Goal: Browse casually: Explore the website without a specific task or goal

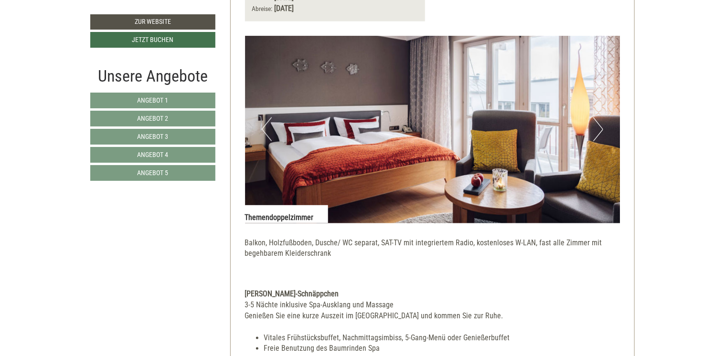
scroll to position [525, 0]
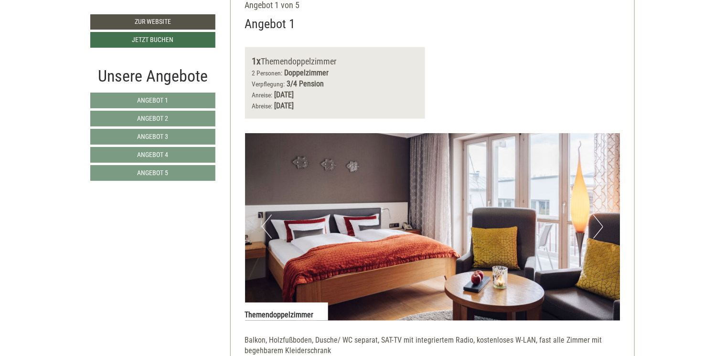
click at [598, 225] on button "Next" at bounding box center [598, 227] width 10 height 24
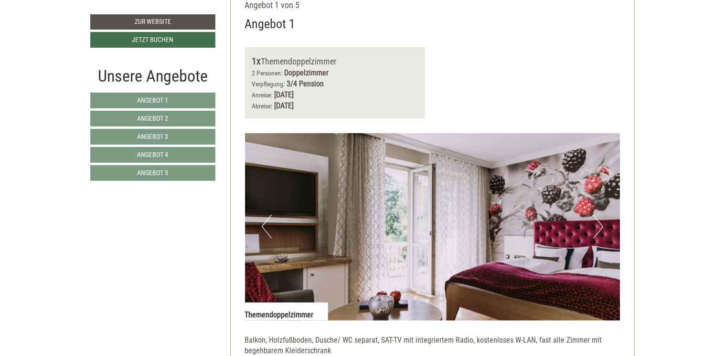
click at [598, 225] on button "Next" at bounding box center [598, 227] width 10 height 24
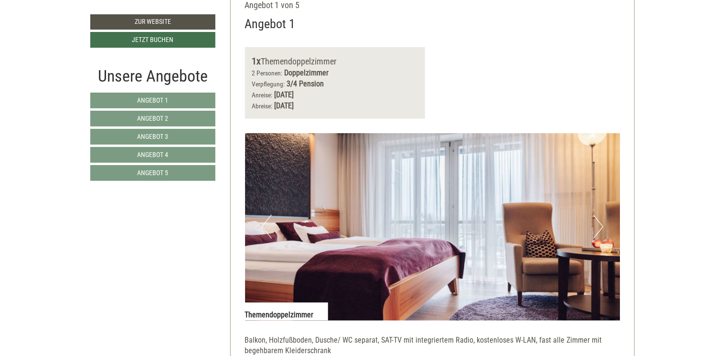
click at [598, 225] on button "Next" at bounding box center [598, 227] width 10 height 24
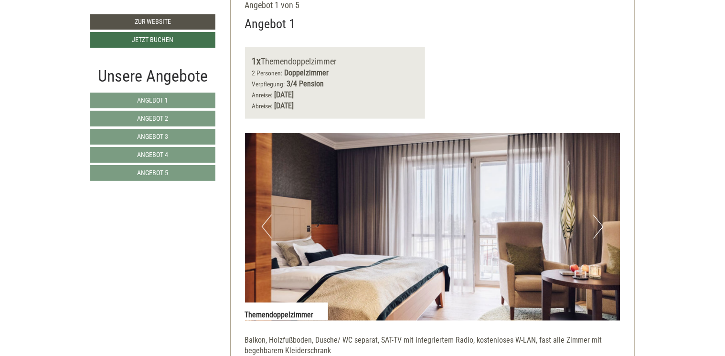
click at [598, 225] on button "Next" at bounding box center [598, 227] width 10 height 24
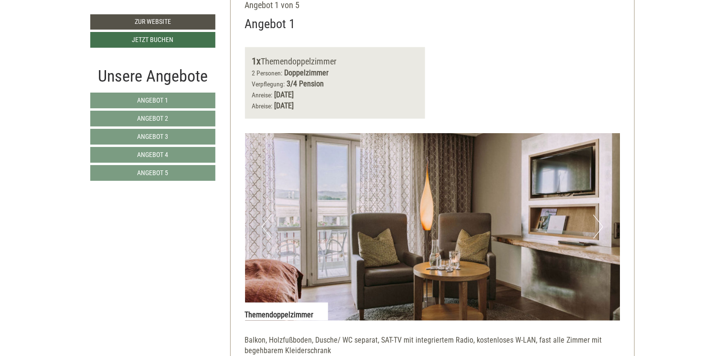
click at [598, 225] on button "Next" at bounding box center [598, 227] width 10 height 24
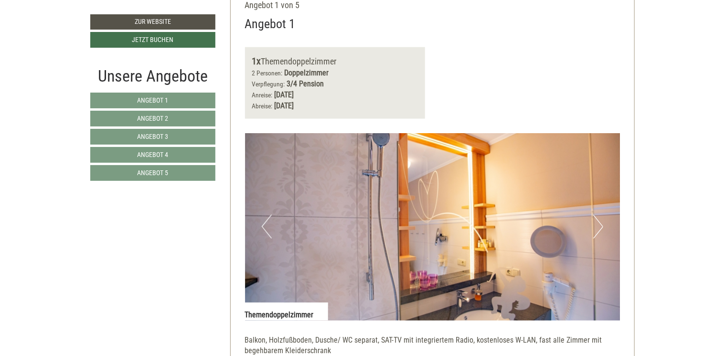
click at [598, 225] on button "Next" at bounding box center [598, 227] width 10 height 24
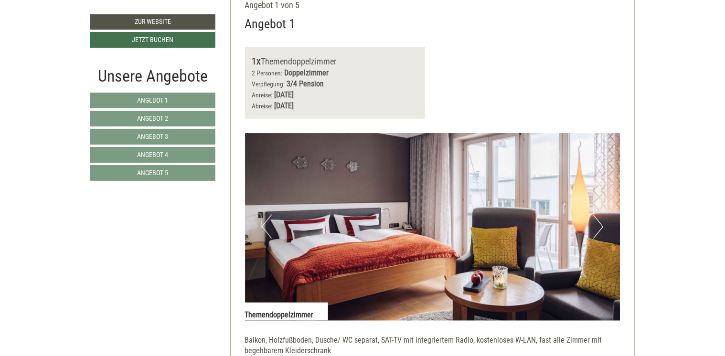
click at [598, 225] on button "Next" at bounding box center [598, 227] width 10 height 24
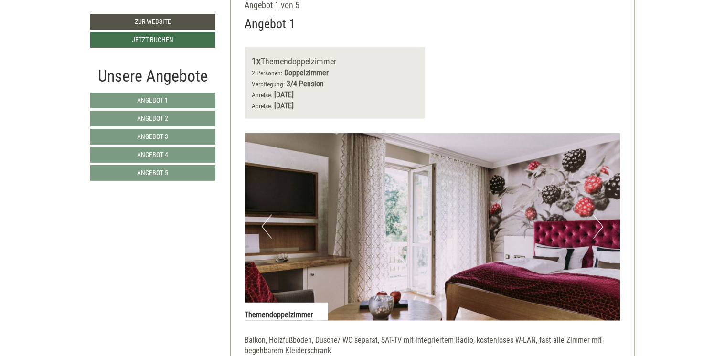
click at [598, 225] on button "Next" at bounding box center [598, 227] width 10 height 24
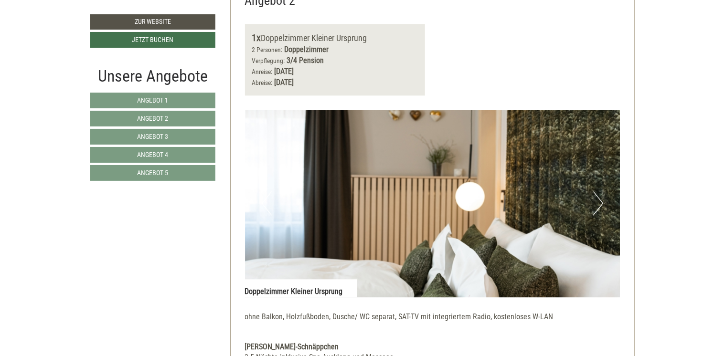
scroll to position [1194, 0]
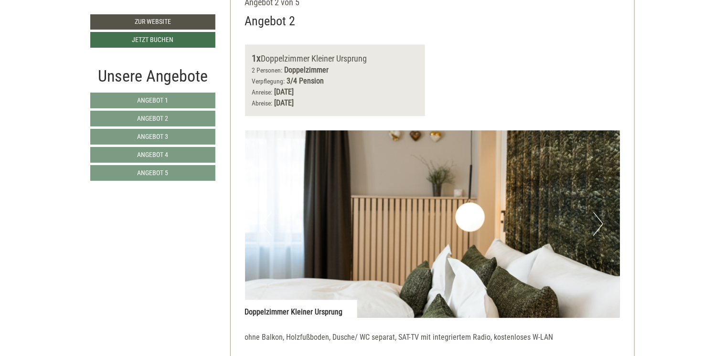
click at [598, 224] on button "Next" at bounding box center [598, 224] width 10 height 24
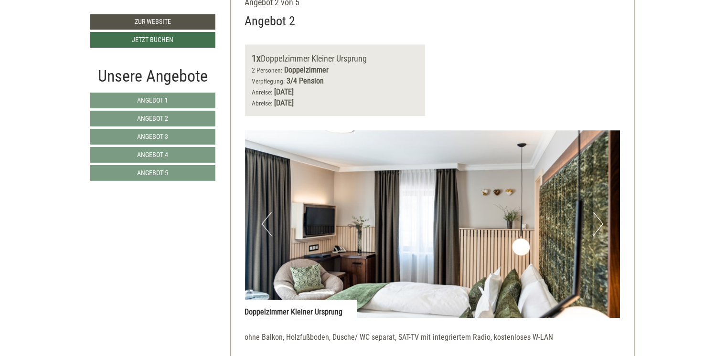
click at [598, 224] on button "Next" at bounding box center [598, 224] width 10 height 24
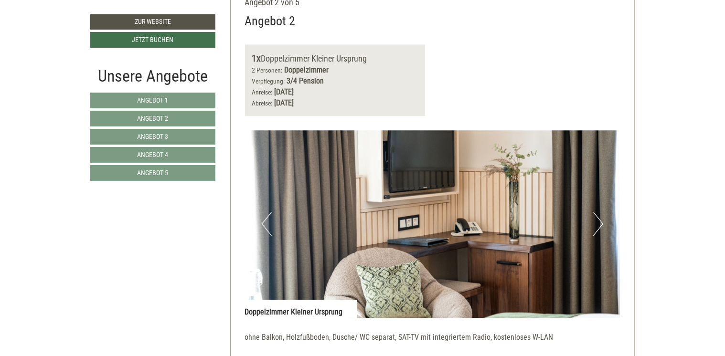
click at [598, 224] on button "Next" at bounding box center [598, 224] width 10 height 24
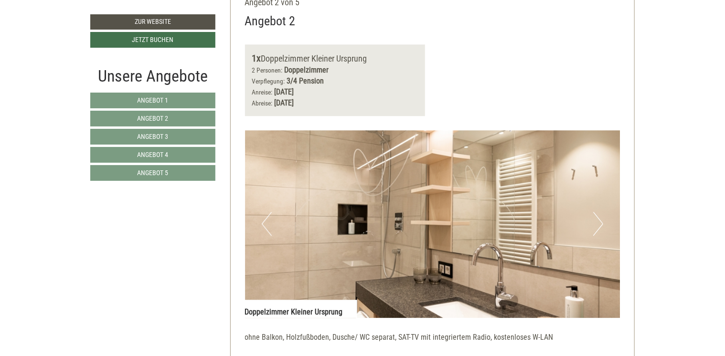
click at [598, 224] on button "Next" at bounding box center [598, 224] width 10 height 24
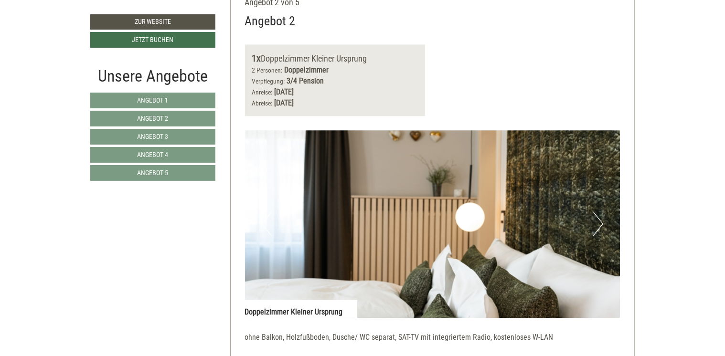
click at [598, 224] on button "Next" at bounding box center [598, 224] width 10 height 24
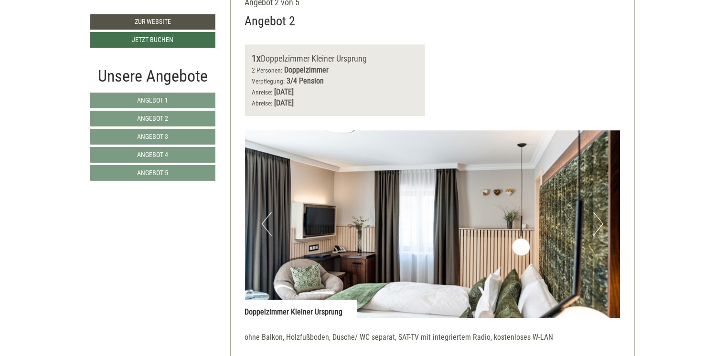
click at [598, 224] on button "Next" at bounding box center [598, 224] width 10 height 24
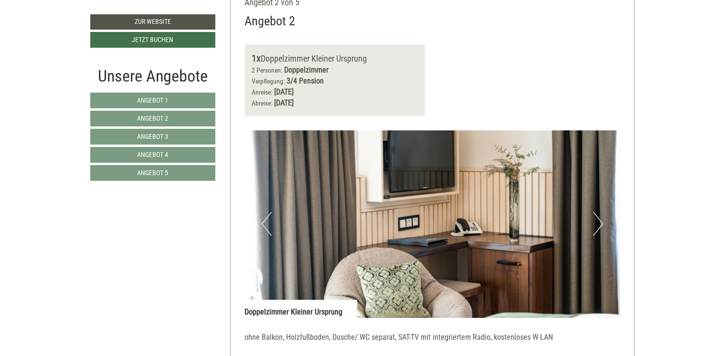
click at [598, 224] on button "Next" at bounding box center [598, 224] width 10 height 24
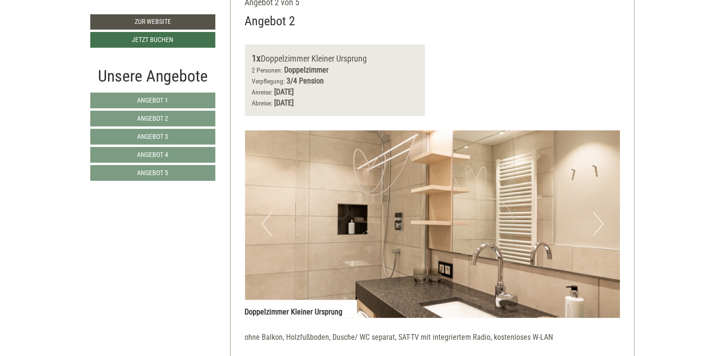
click at [601, 221] on button "Next" at bounding box center [598, 224] width 10 height 24
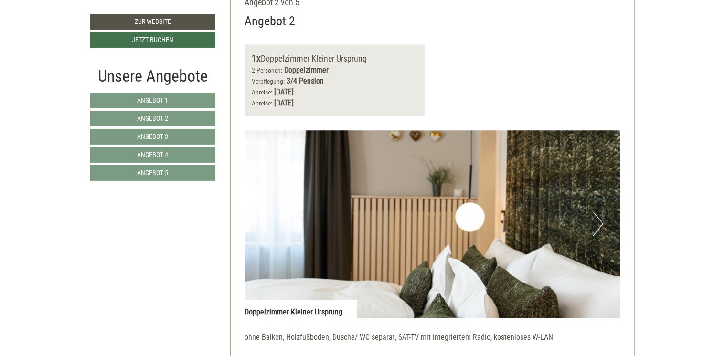
click at [601, 221] on button "Next" at bounding box center [598, 224] width 10 height 24
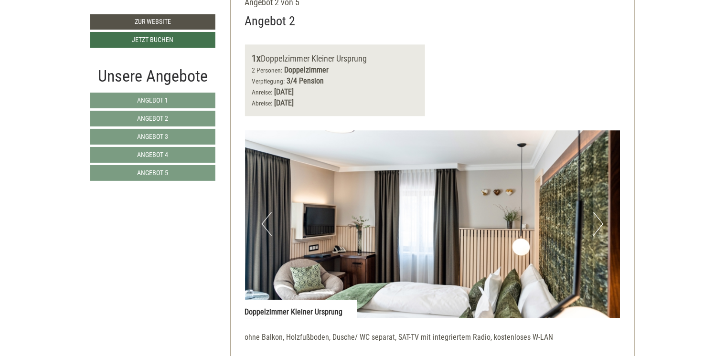
click at [601, 221] on button "Next" at bounding box center [598, 224] width 10 height 24
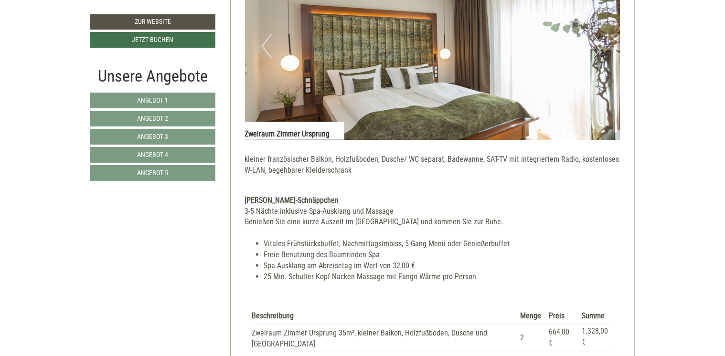
scroll to position [2006, 0]
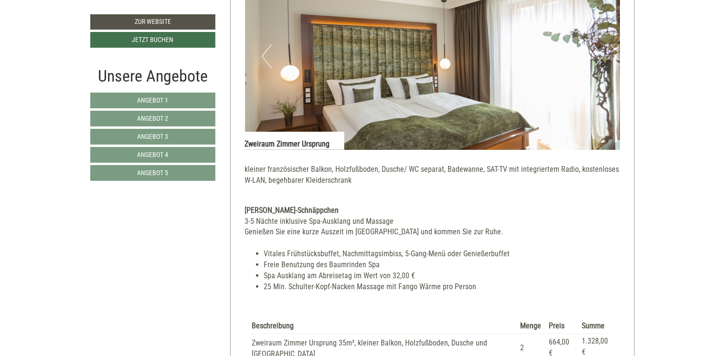
click at [599, 52] on button "Next" at bounding box center [598, 56] width 10 height 24
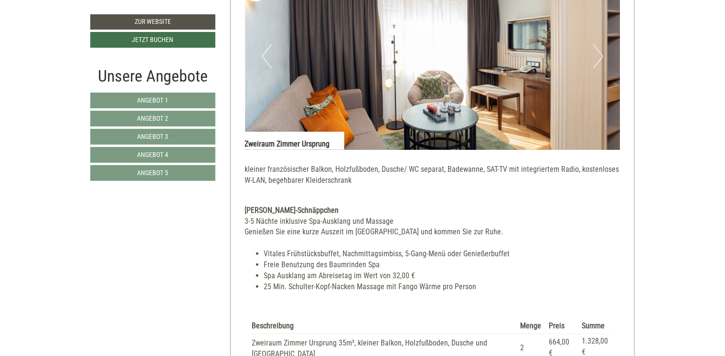
click at [599, 52] on button "Next" at bounding box center [598, 56] width 10 height 24
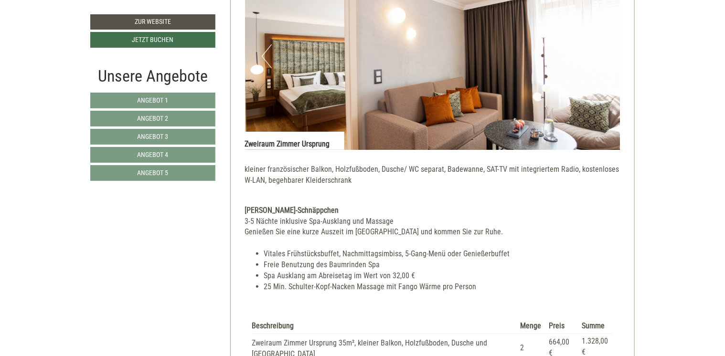
click at [599, 52] on button "Next" at bounding box center [598, 56] width 10 height 24
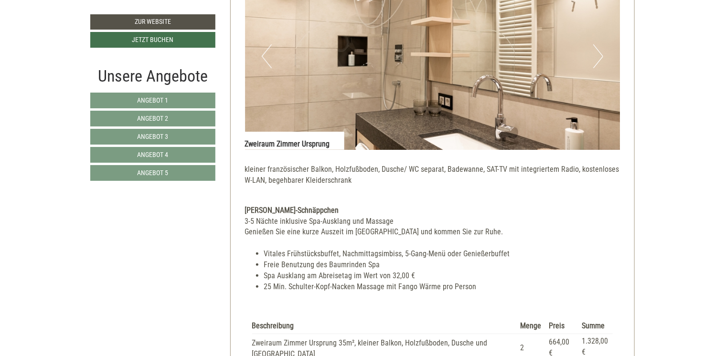
click at [599, 52] on button "Next" at bounding box center [598, 56] width 10 height 24
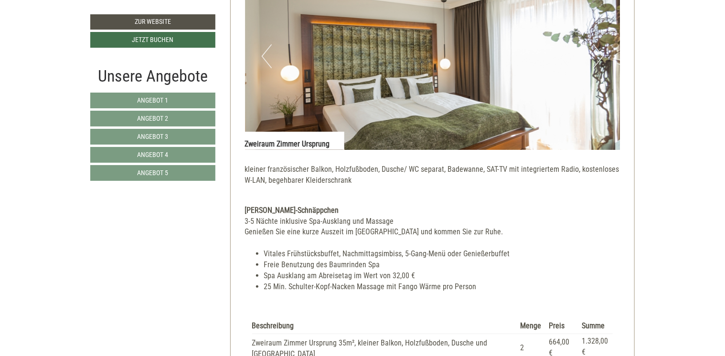
click at [599, 53] on button "Next" at bounding box center [598, 56] width 10 height 24
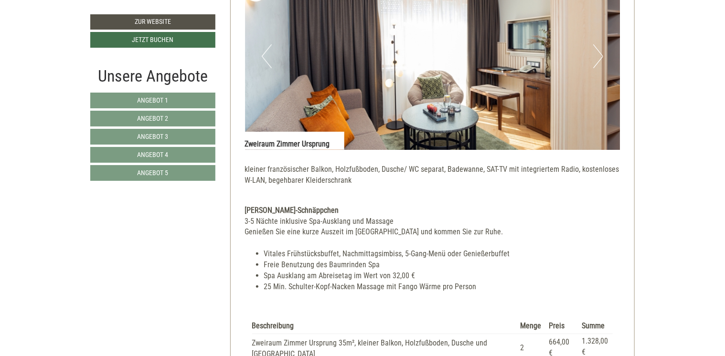
click at [599, 53] on button "Next" at bounding box center [598, 56] width 10 height 24
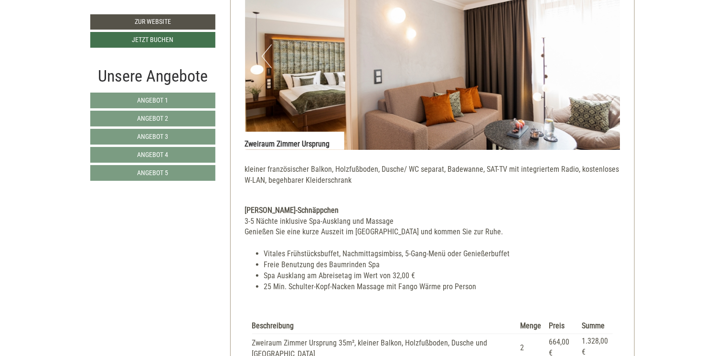
click at [599, 53] on button "Next" at bounding box center [598, 56] width 10 height 24
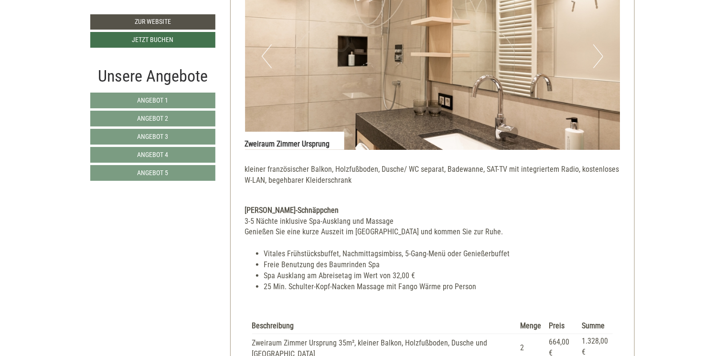
click at [599, 53] on button "Next" at bounding box center [598, 56] width 10 height 24
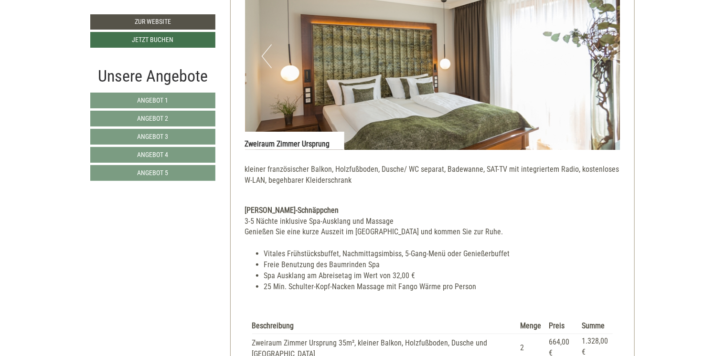
click at [601, 51] on button "Next" at bounding box center [598, 56] width 10 height 24
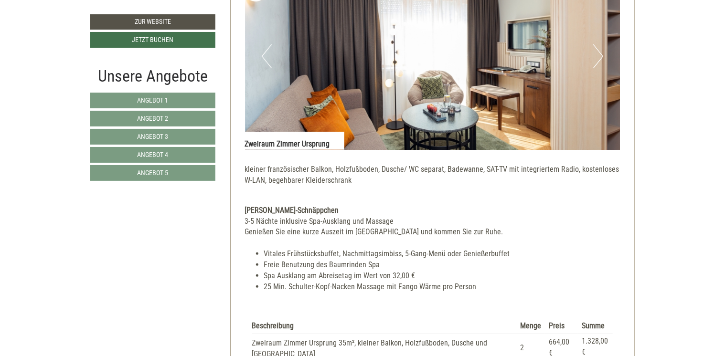
click at [602, 53] on button "Next" at bounding box center [598, 56] width 10 height 24
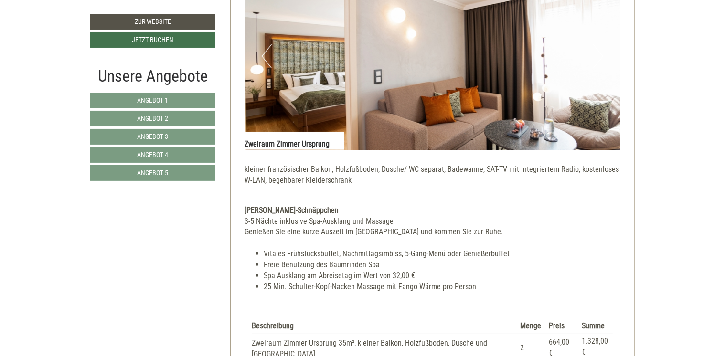
click at [598, 60] on button "Next" at bounding box center [598, 56] width 10 height 24
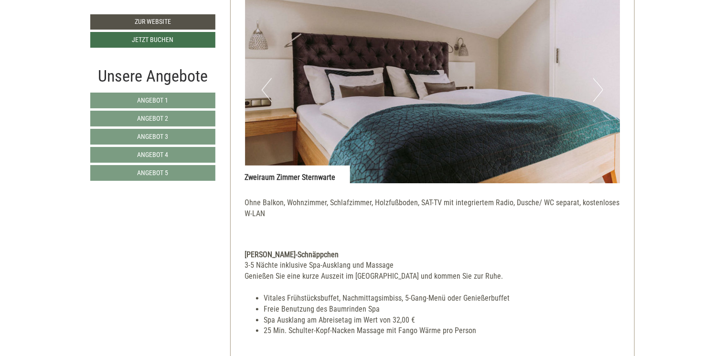
scroll to position [2579, 0]
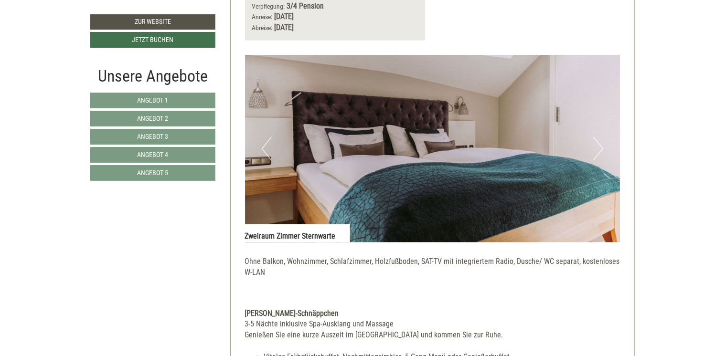
click at [600, 148] on button "Next" at bounding box center [598, 149] width 10 height 24
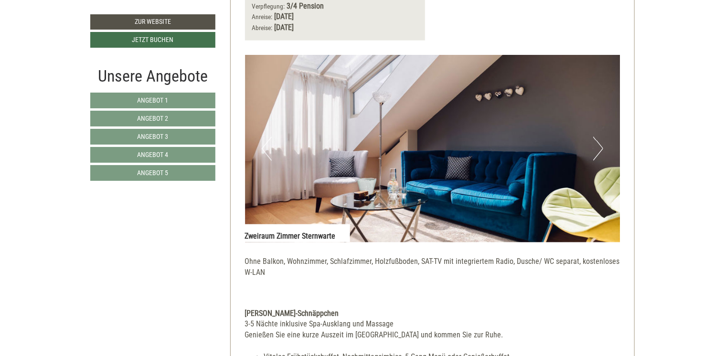
click at [266, 147] on button "Previous" at bounding box center [267, 149] width 10 height 24
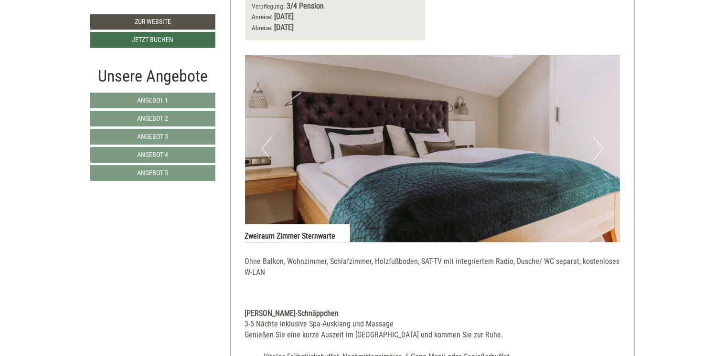
click at [599, 144] on button "Next" at bounding box center [598, 149] width 10 height 24
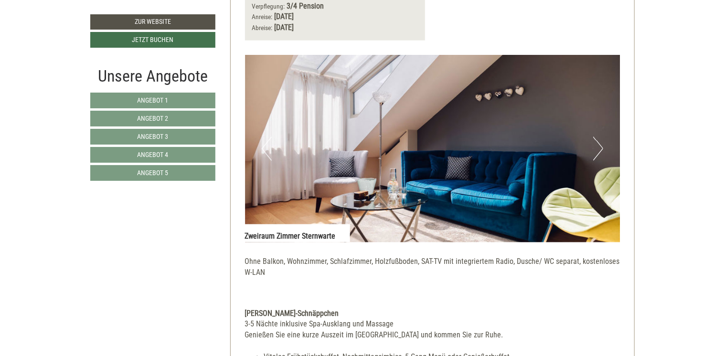
click at [599, 144] on button "Next" at bounding box center [598, 149] width 10 height 24
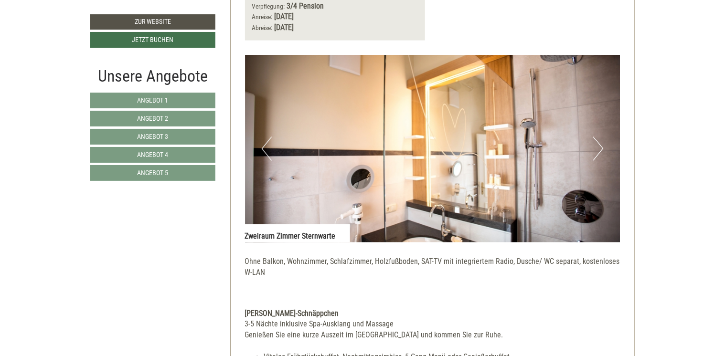
click at [599, 144] on button "Next" at bounding box center [598, 149] width 10 height 24
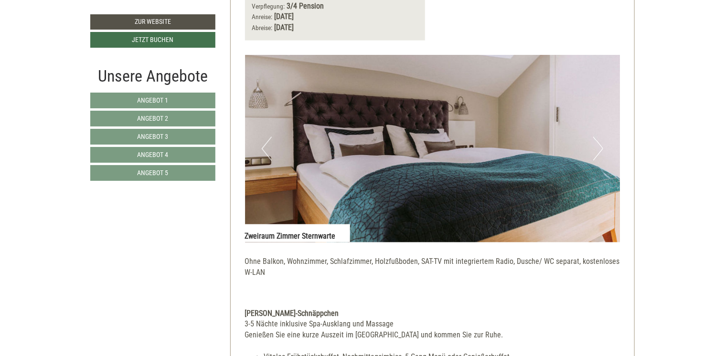
click at [599, 144] on button "Next" at bounding box center [598, 149] width 10 height 24
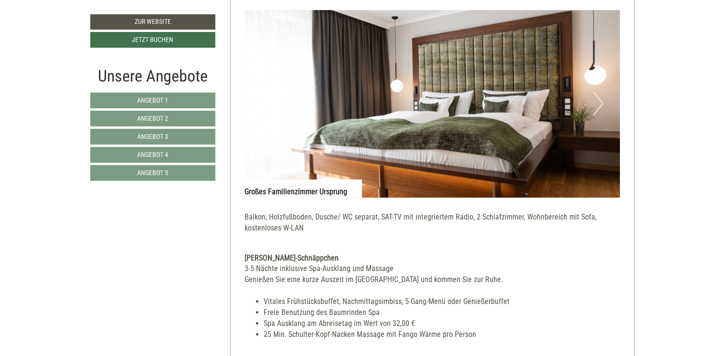
scroll to position [3296, 0]
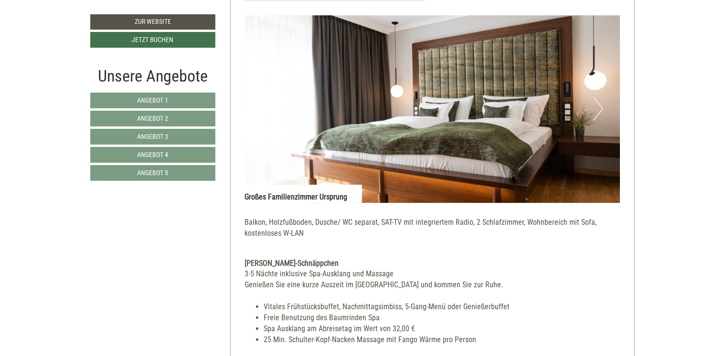
click at [600, 107] on button "Next" at bounding box center [598, 109] width 10 height 24
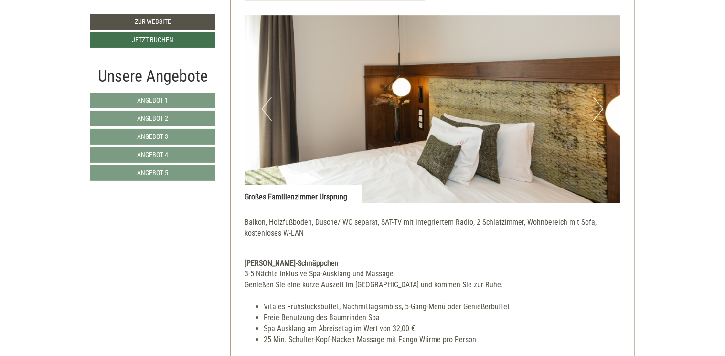
click at [600, 107] on button "Next" at bounding box center [598, 109] width 10 height 24
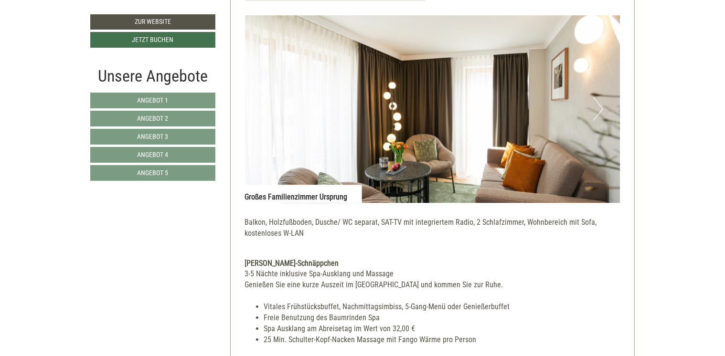
click at [600, 107] on button "Next" at bounding box center [598, 109] width 10 height 24
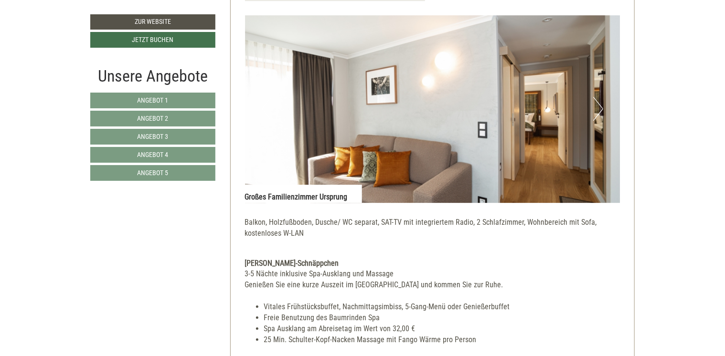
click at [600, 107] on button "Next" at bounding box center [598, 109] width 10 height 24
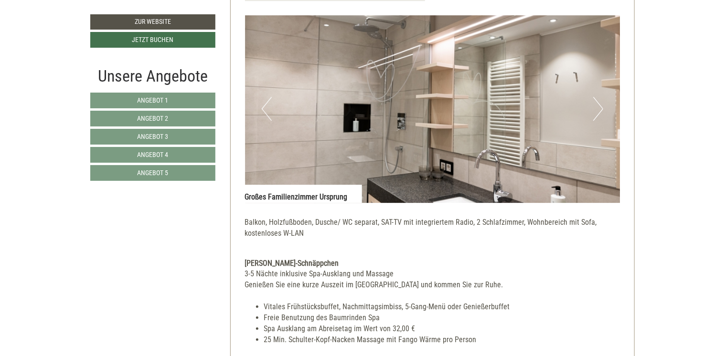
click at [600, 107] on button "Next" at bounding box center [598, 109] width 10 height 24
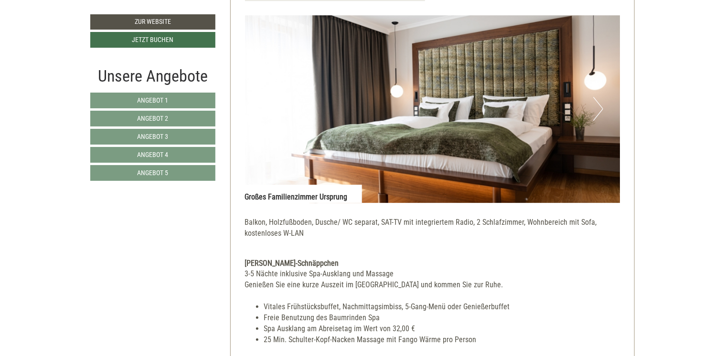
click at [601, 106] on button "Next" at bounding box center [598, 109] width 10 height 24
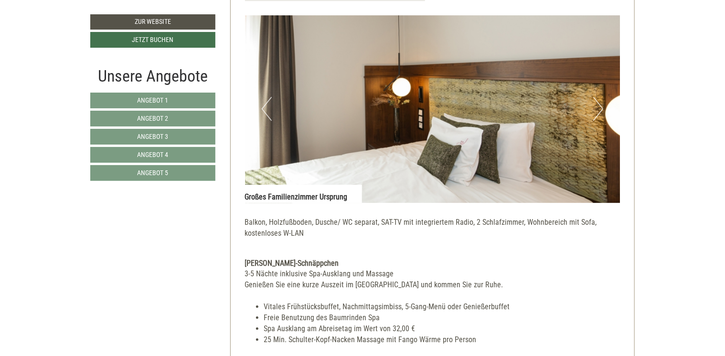
click at [601, 106] on button "Next" at bounding box center [598, 109] width 10 height 24
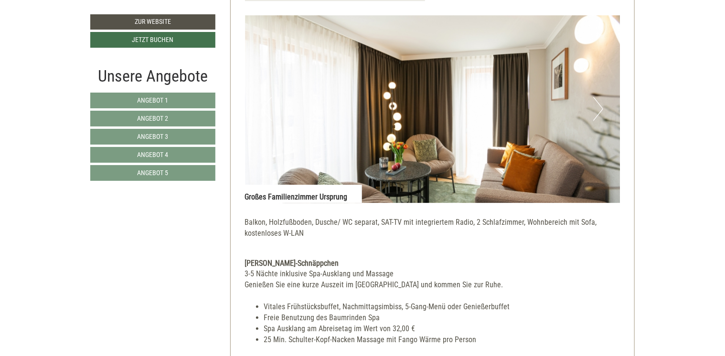
click at [601, 106] on button "Next" at bounding box center [598, 109] width 10 height 24
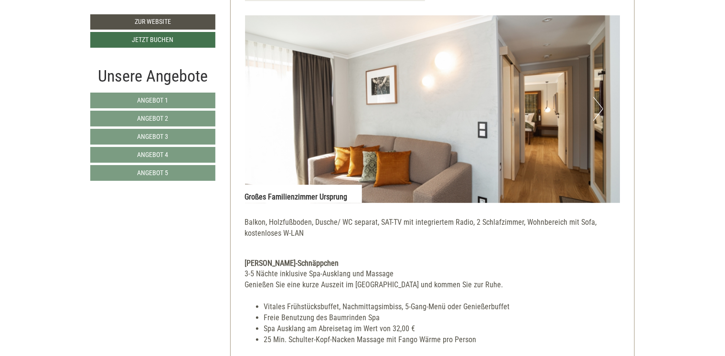
click at [601, 106] on button "Next" at bounding box center [598, 109] width 10 height 24
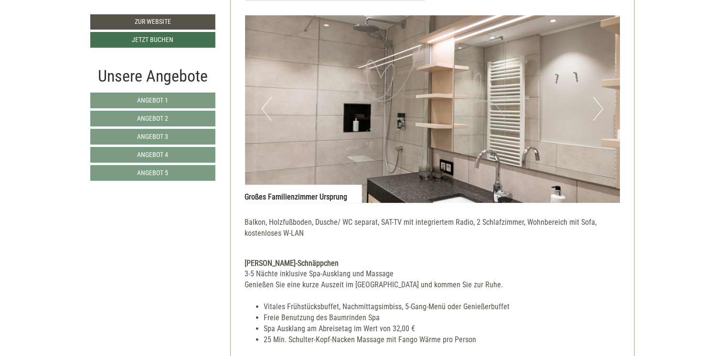
click at [601, 106] on button "Next" at bounding box center [598, 109] width 10 height 24
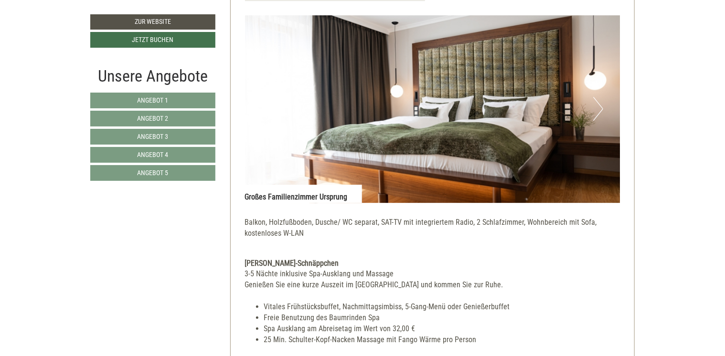
click at [601, 106] on button "Next" at bounding box center [598, 109] width 10 height 24
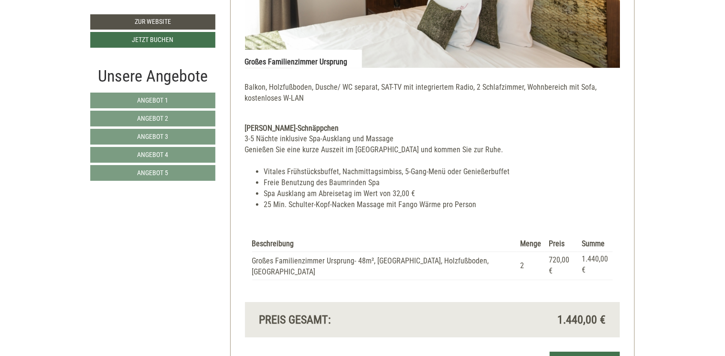
scroll to position [3487, 0]
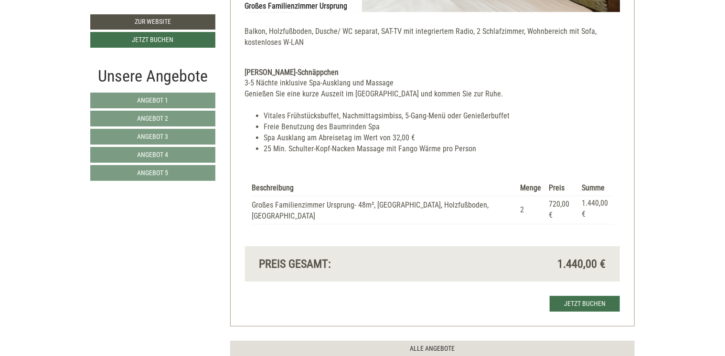
drag, startPoint x: 417, startPoint y: 246, endPoint x: 356, endPoint y: 261, distance: 63.4
click at [404, 256] on div "Preis gesamt:" at bounding box center [342, 264] width 181 height 16
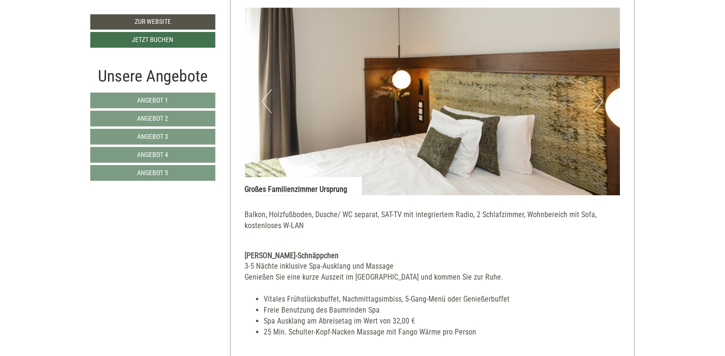
scroll to position [3248, 0]
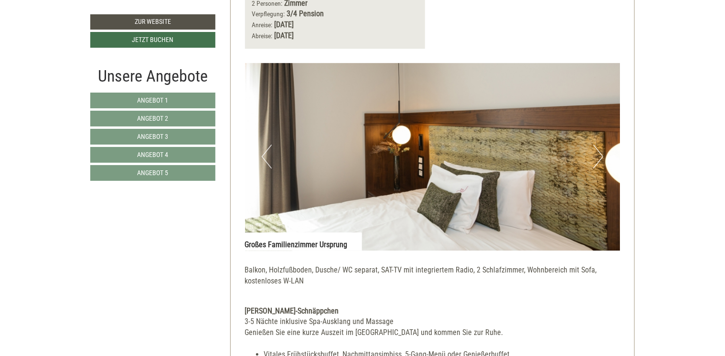
click at [598, 154] on button "Next" at bounding box center [598, 157] width 10 height 24
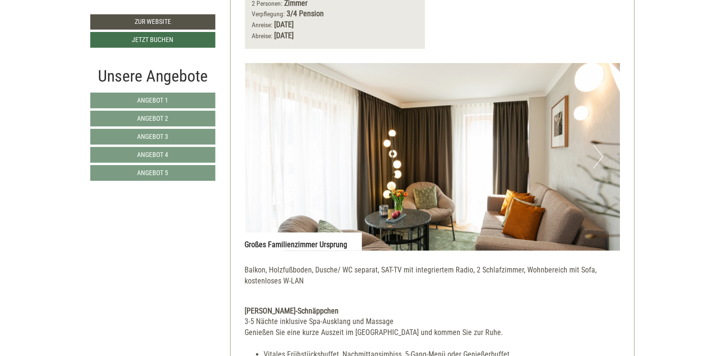
click at [598, 154] on button "Next" at bounding box center [598, 157] width 10 height 24
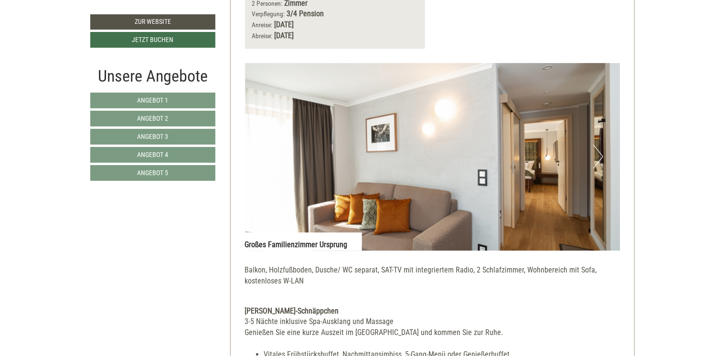
click at [599, 154] on button "Next" at bounding box center [598, 157] width 10 height 24
